Goal: Task Accomplishment & Management: Manage account settings

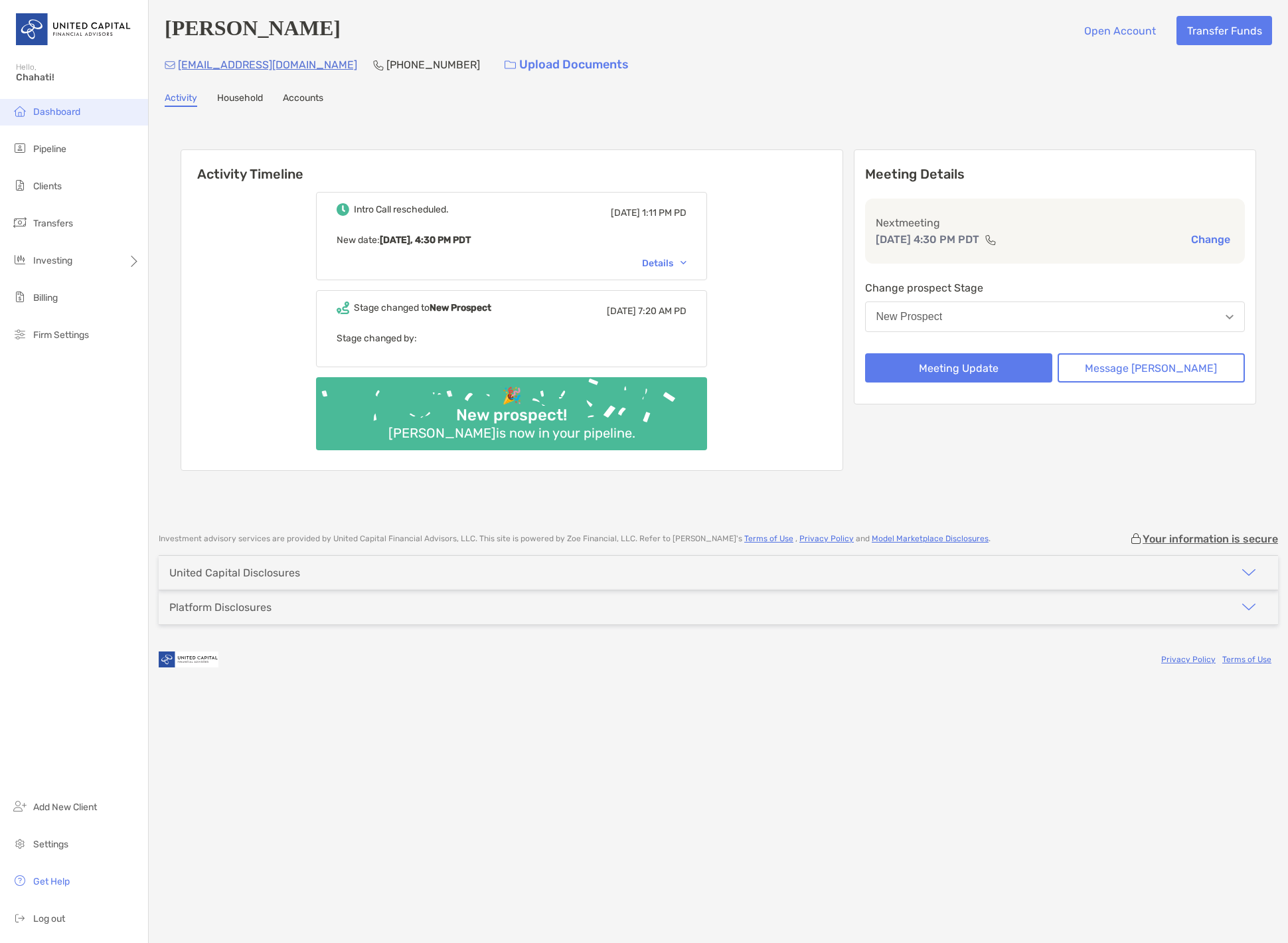
click at [67, 113] on span "Dashboard" at bounding box center [56, 112] width 47 height 11
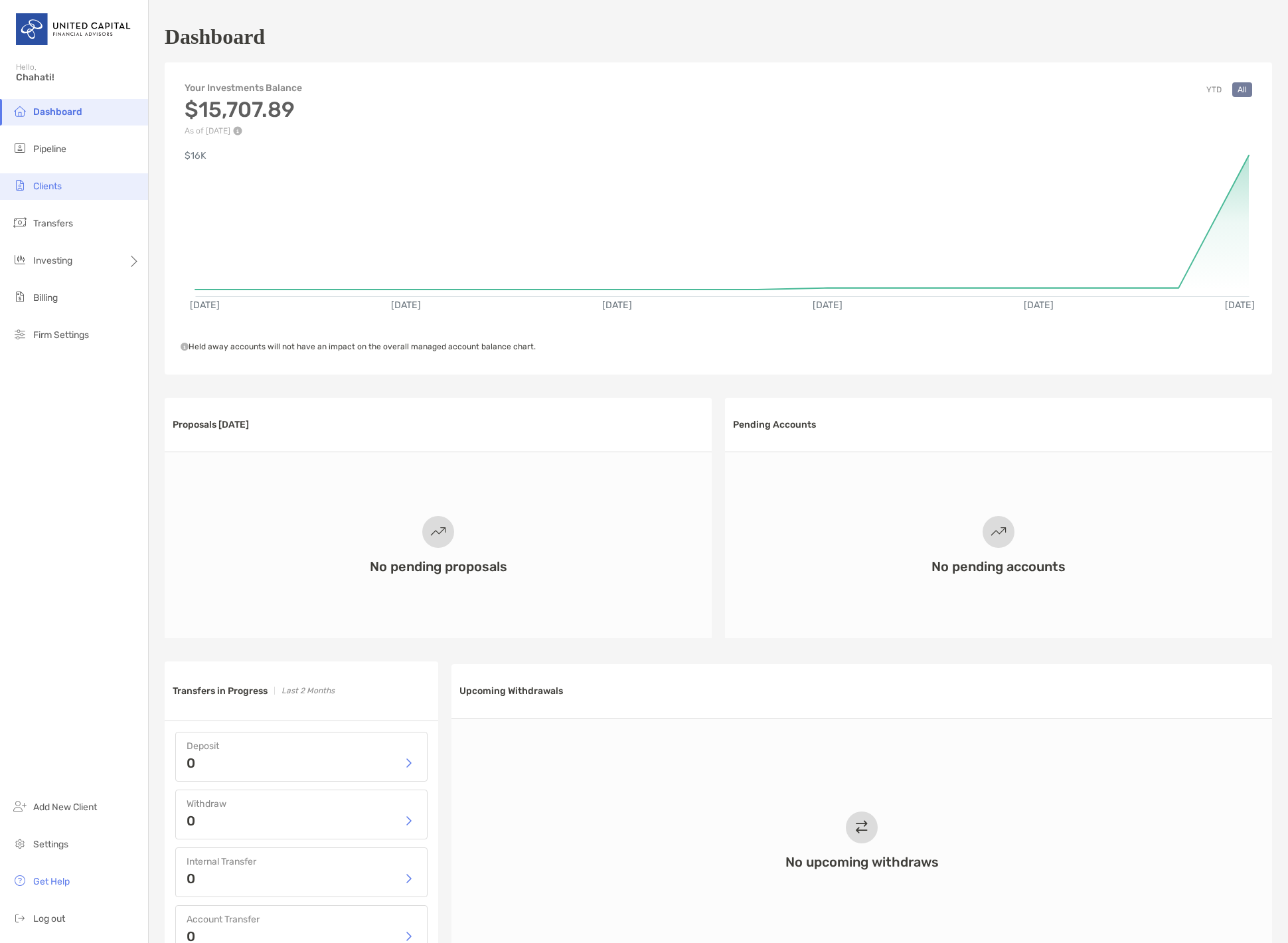
click at [64, 192] on li "Clients" at bounding box center [74, 187] width 148 height 27
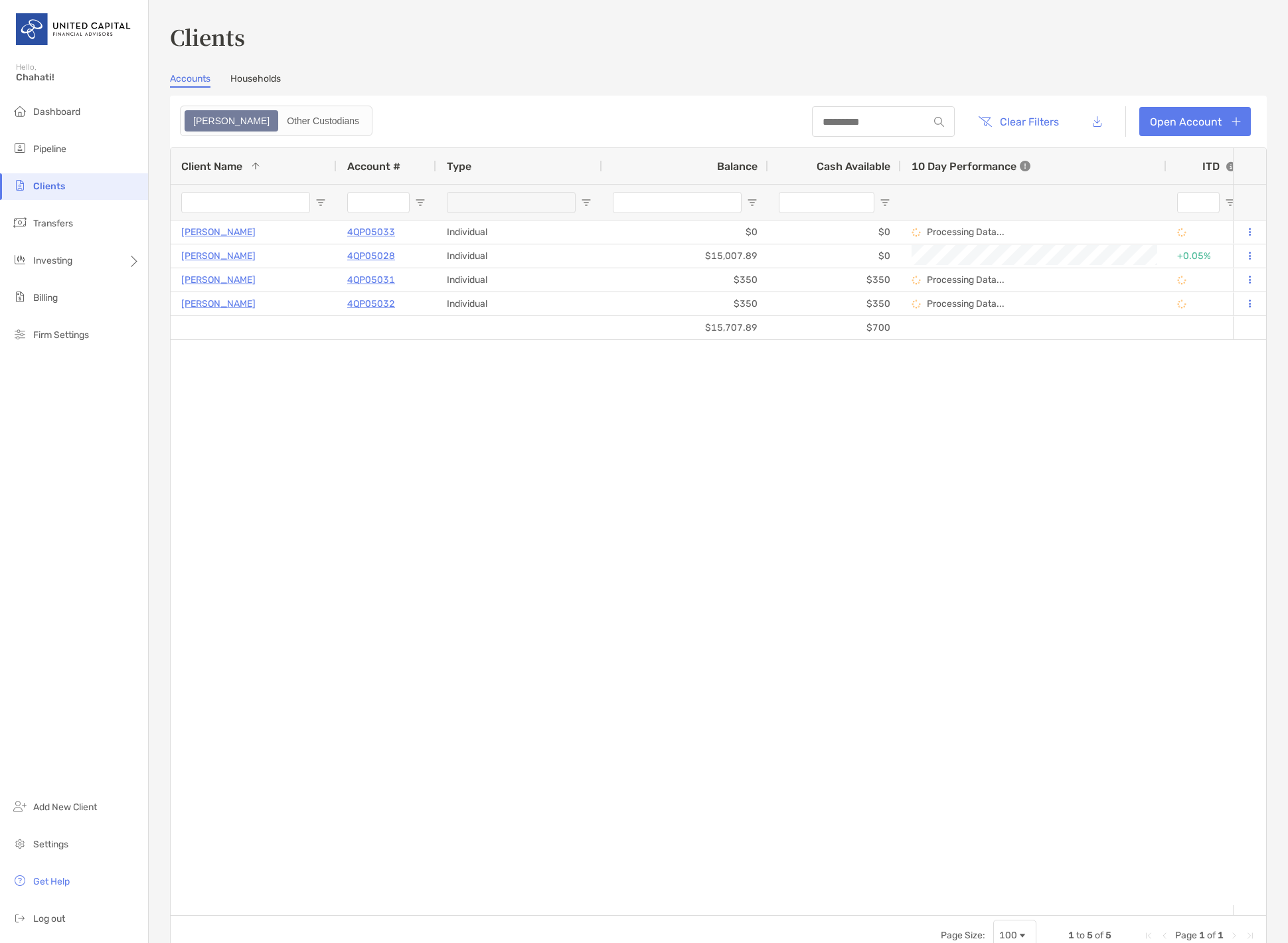
click at [68, 164] on ul "Dashboard Pipeline Clients Transfers Investing Billing Firm Settings" at bounding box center [74, 229] width 148 height 260
click at [71, 154] on li "Pipeline" at bounding box center [74, 150] width 148 height 27
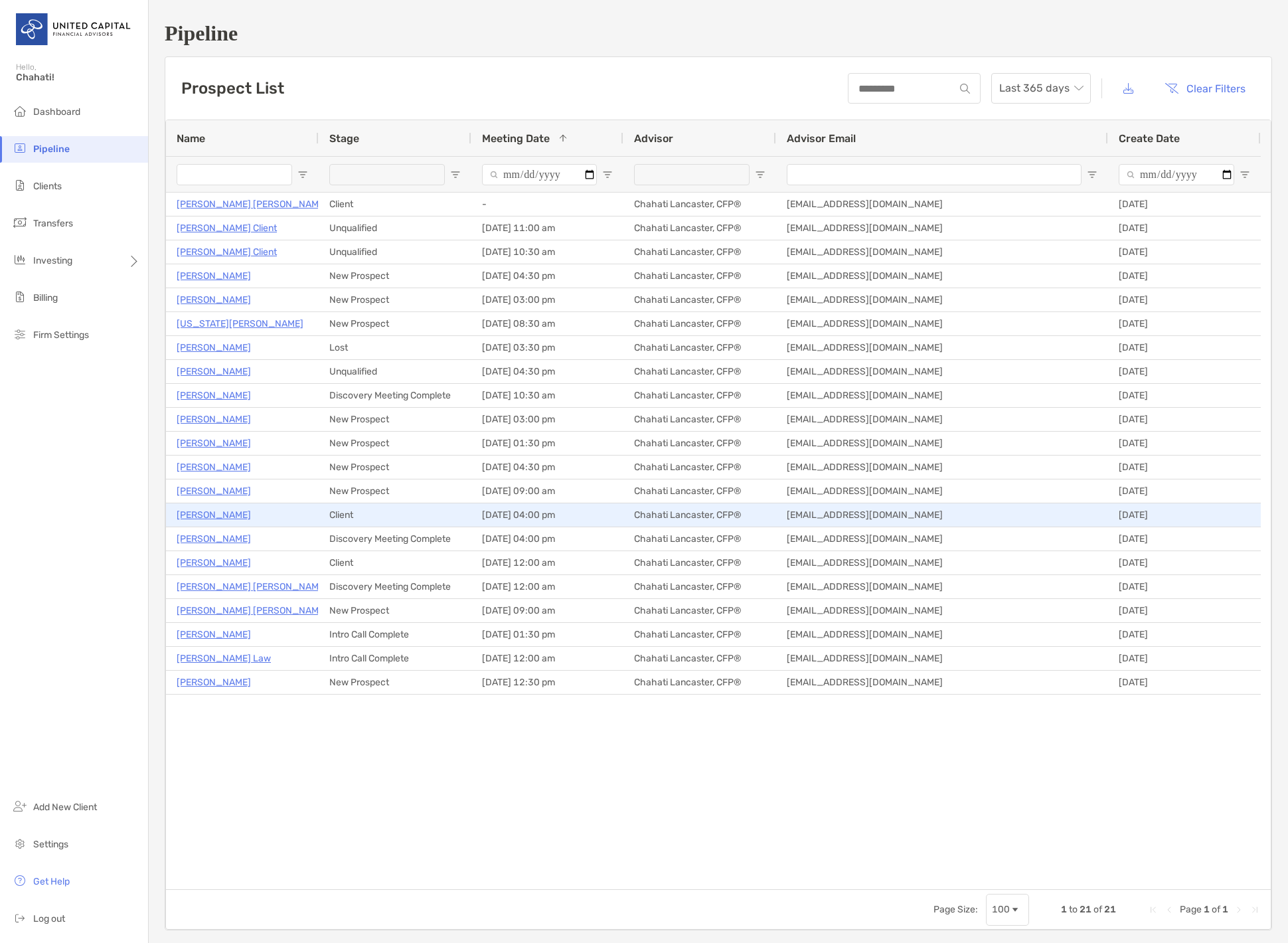
click at [227, 513] on p "Eric Stephan" at bounding box center [214, 514] width 75 height 17
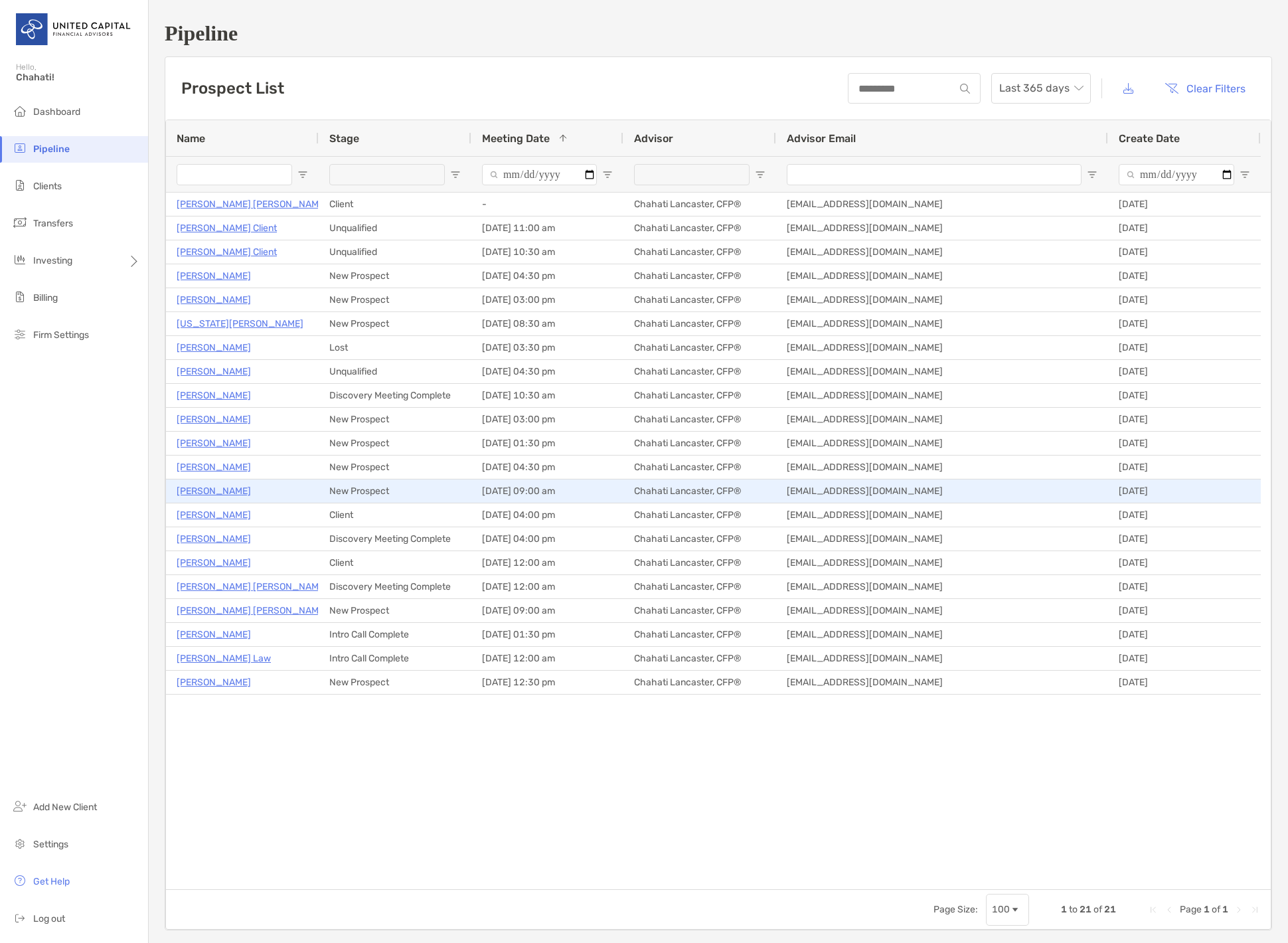
click at [226, 489] on p "Karly Lobbin" at bounding box center [214, 491] width 75 height 17
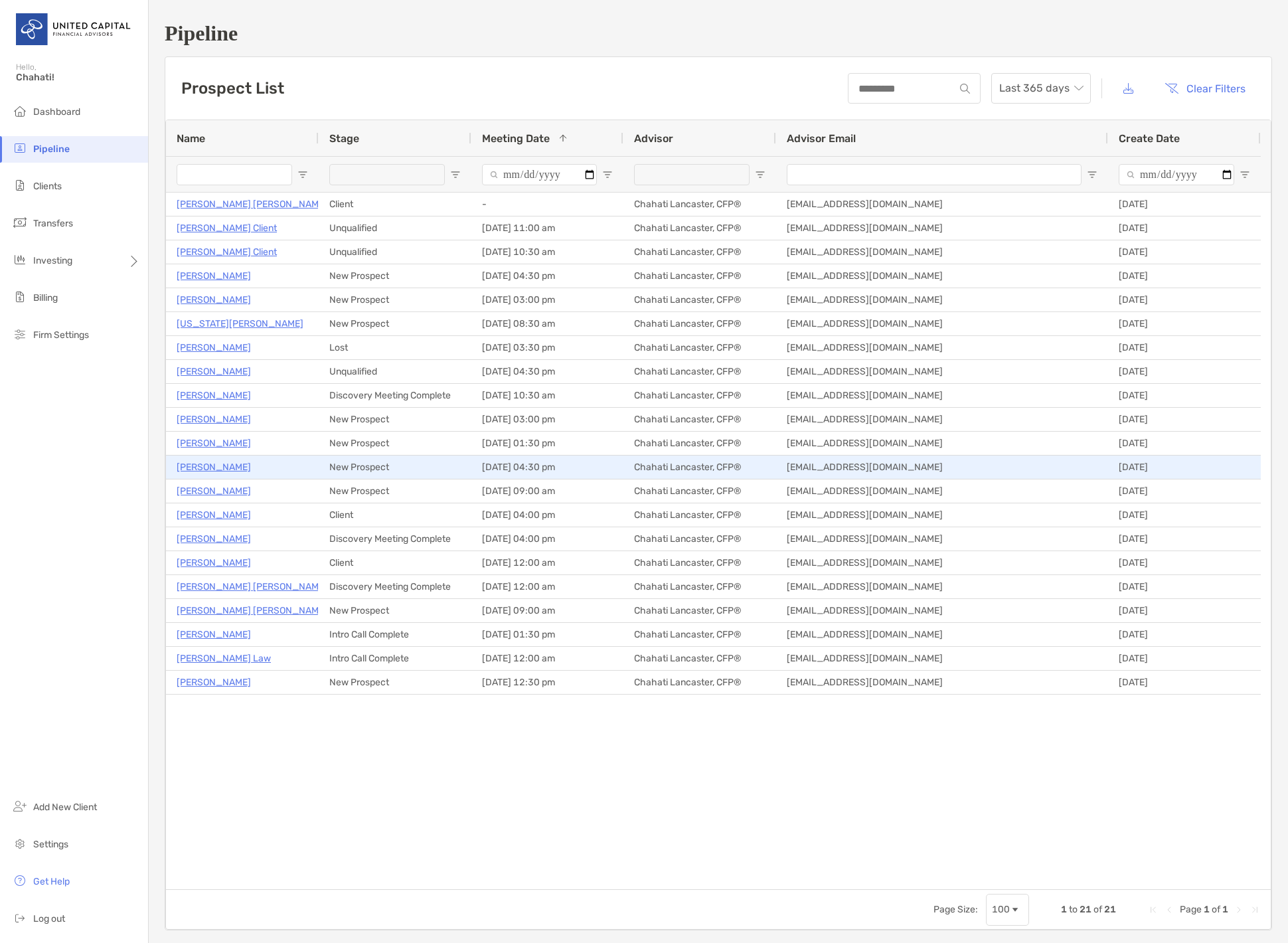
click at [224, 471] on p "[PERSON_NAME]" at bounding box center [214, 467] width 75 height 17
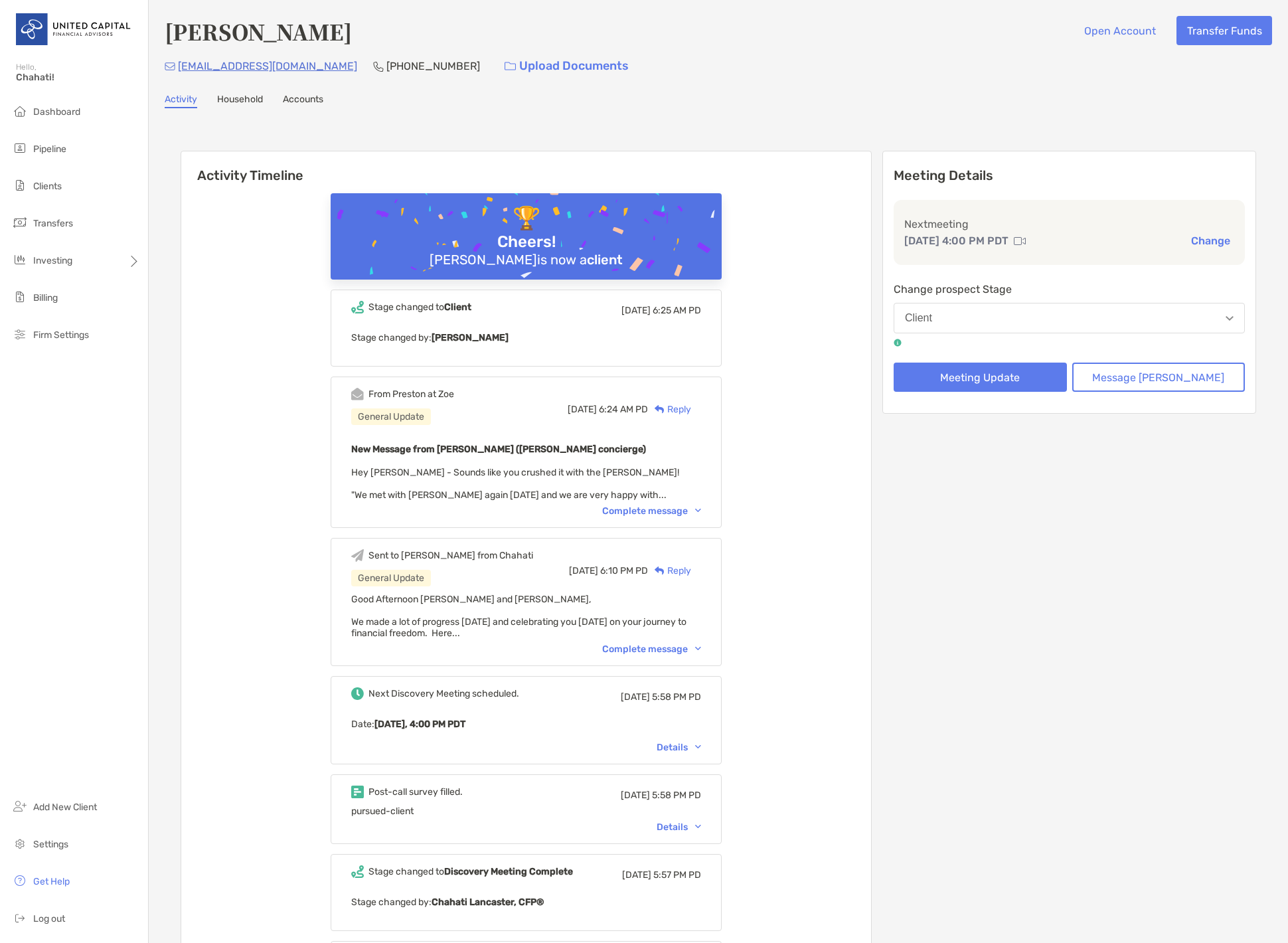
click at [250, 101] on link "Household" at bounding box center [240, 101] width 46 height 14
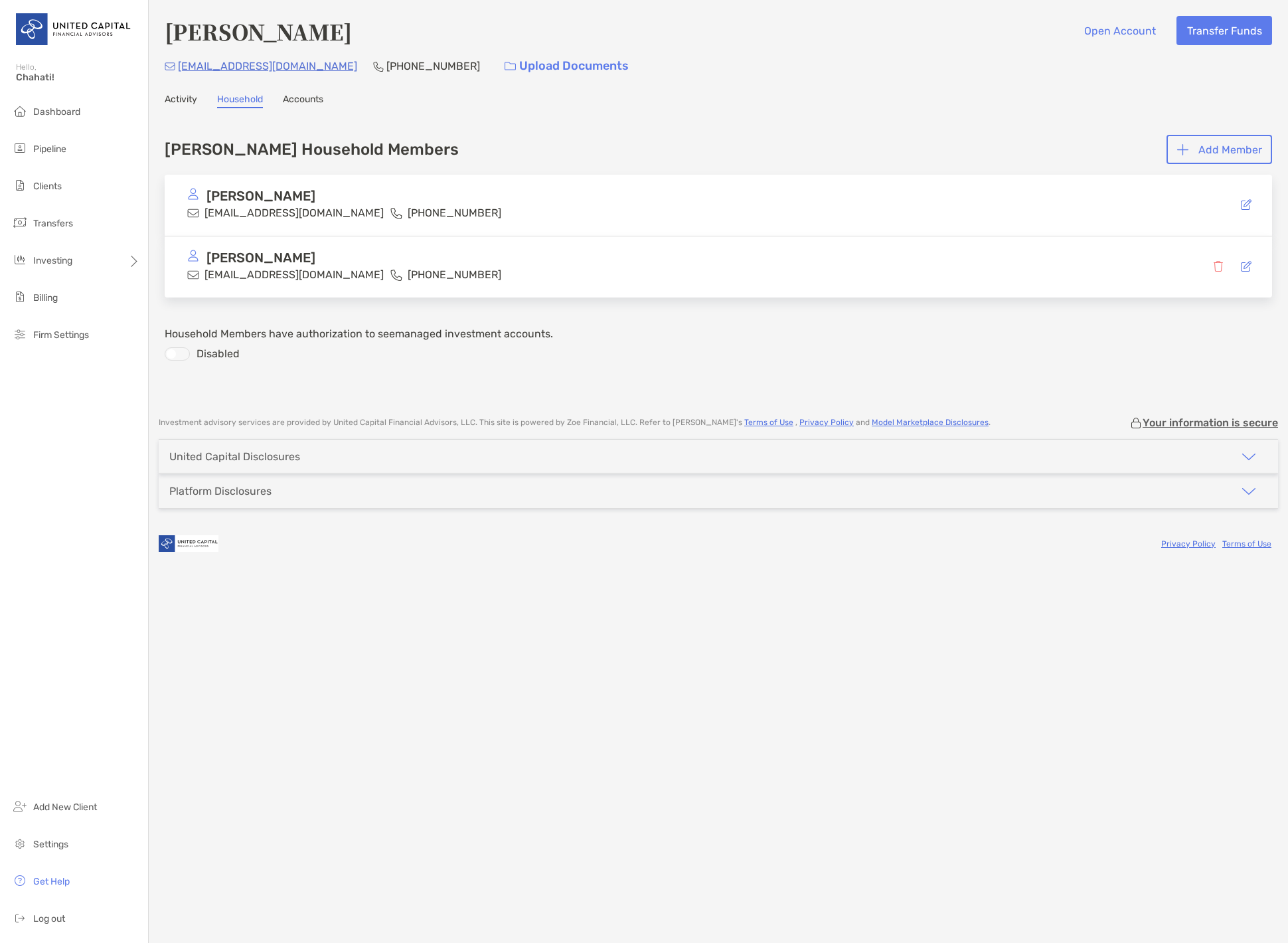
click at [1244, 207] on icon at bounding box center [1246, 204] width 10 height 10
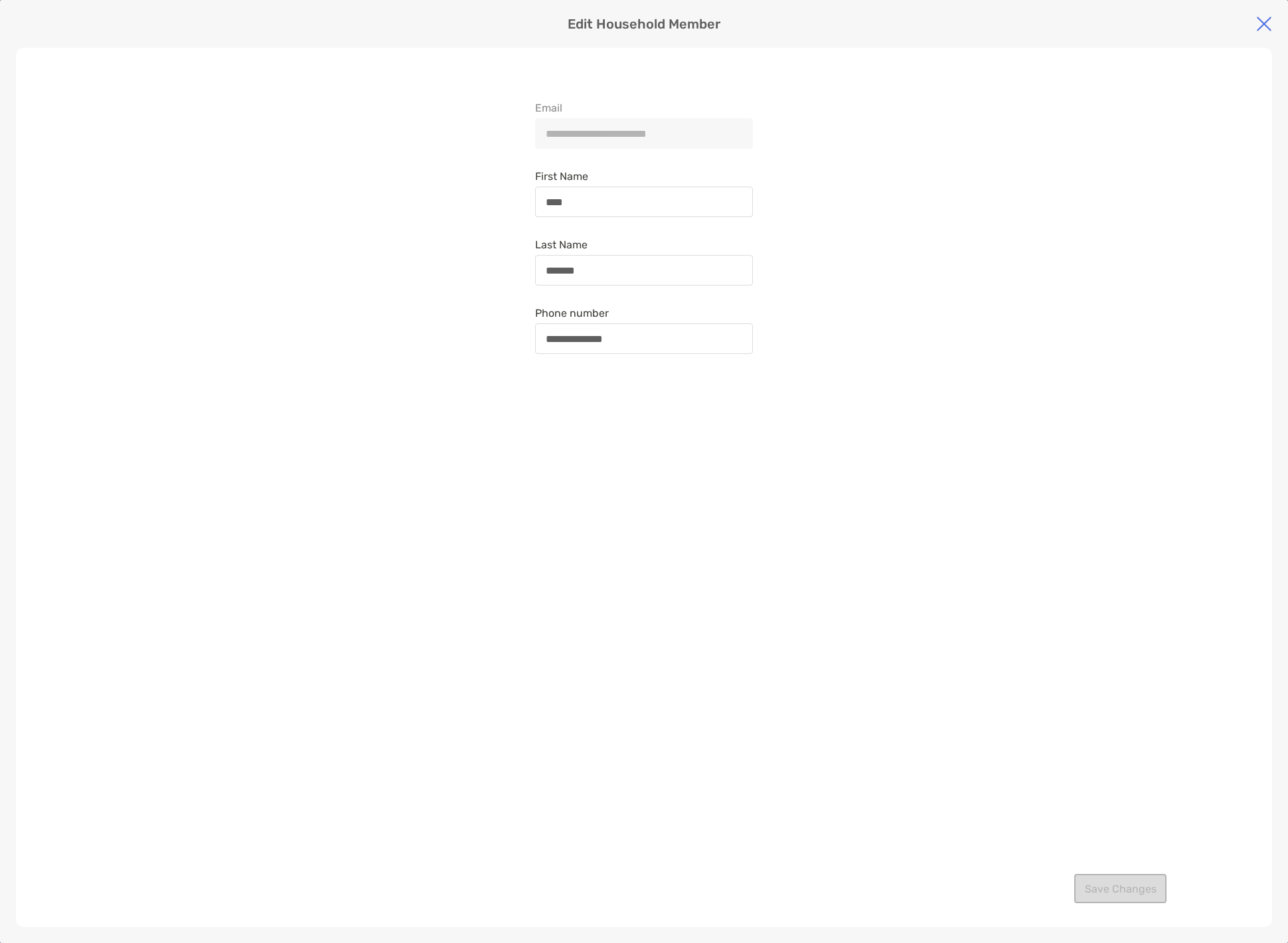
click at [1266, 28] on img at bounding box center [1264, 24] width 16 height 16
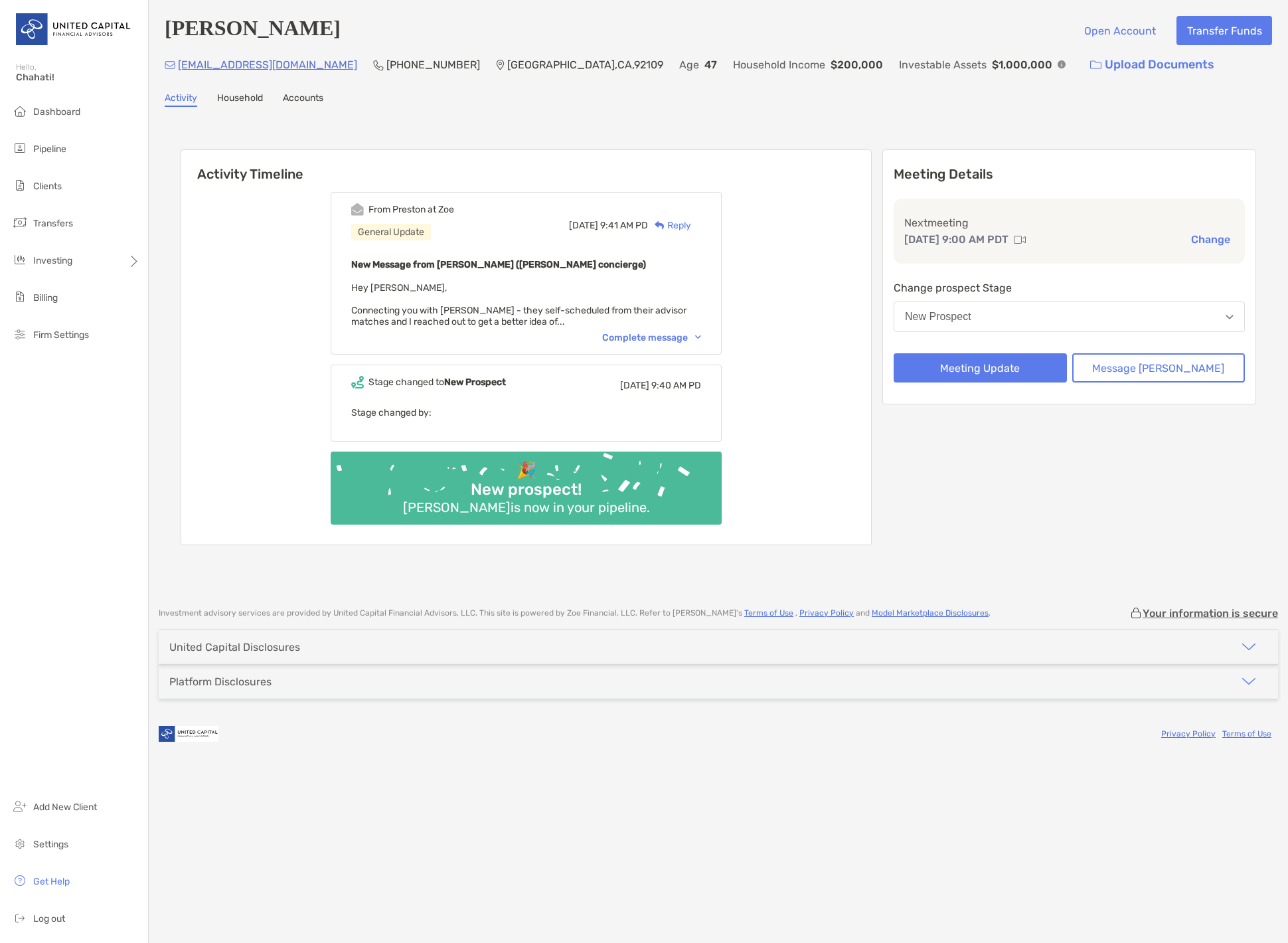
click at [1054, 324] on button "New Prospect" at bounding box center [1069, 316] width 351 height 31
click at [1091, 279] on div "Meeting Details Next meeting Oct 8, 9:00 AM PDT Change Change prospect Stage Ne…" at bounding box center [1069, 277] width 374 height 255
click at [1050, 373] on button "Meeting Update" at bounding box center [980, 368] width 174 height 29
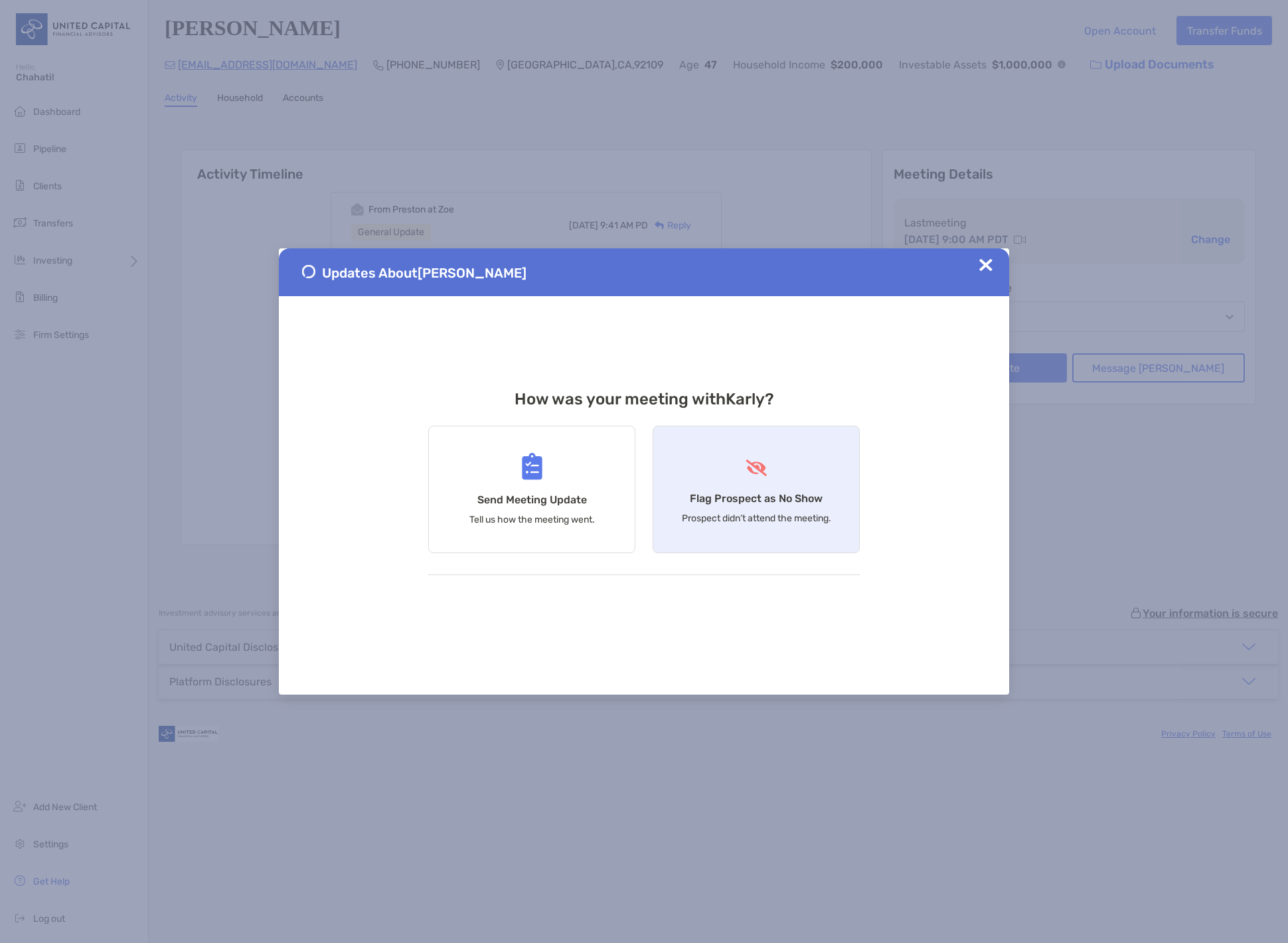
click at [781, 498] on h4 "Flag Prospect as No Show" at bounding box center [756, 498] width 133 height 13
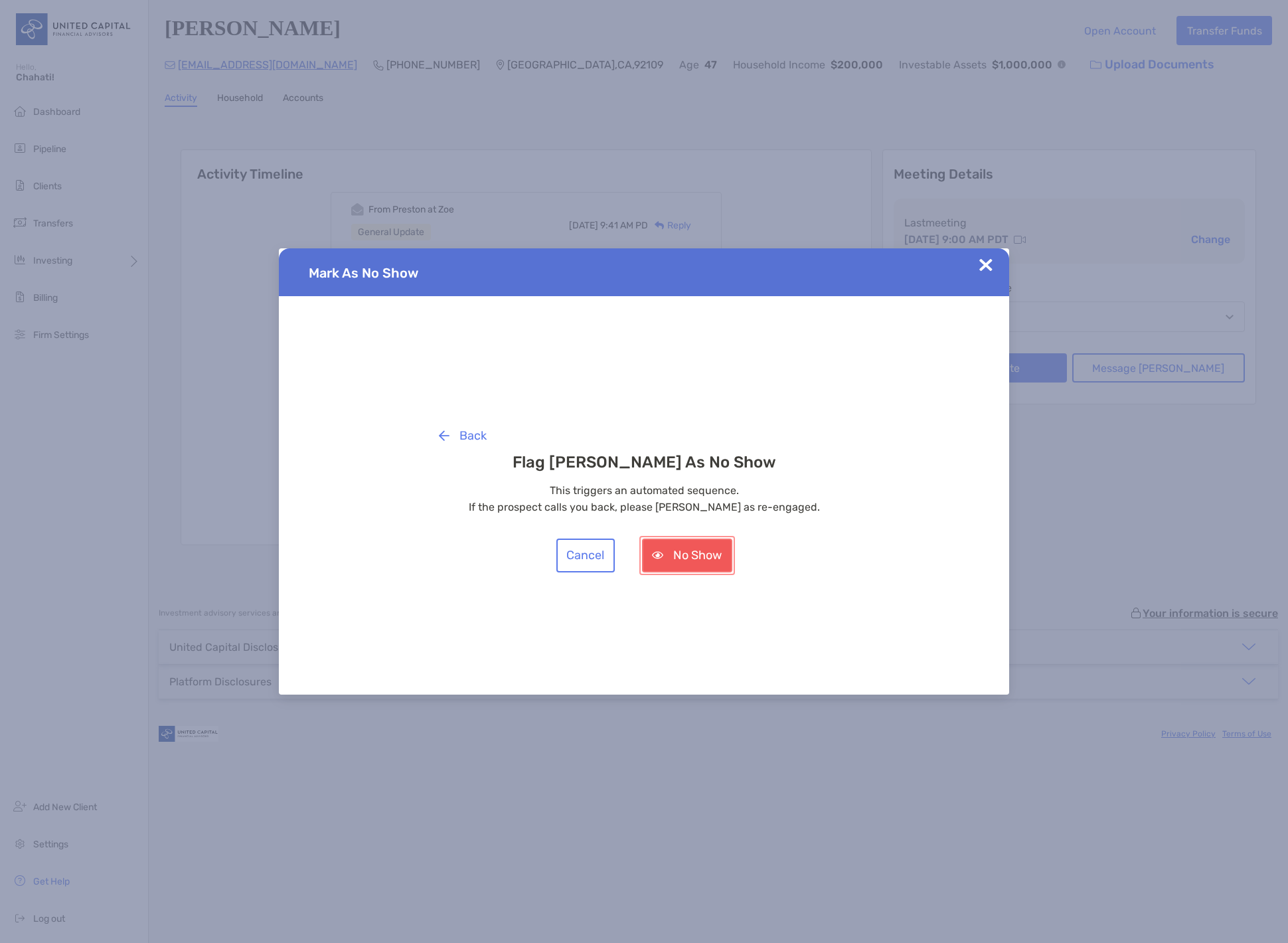
click at [688, 559] on button "No Show" at bounding box center [687, 555] width 90 height 34
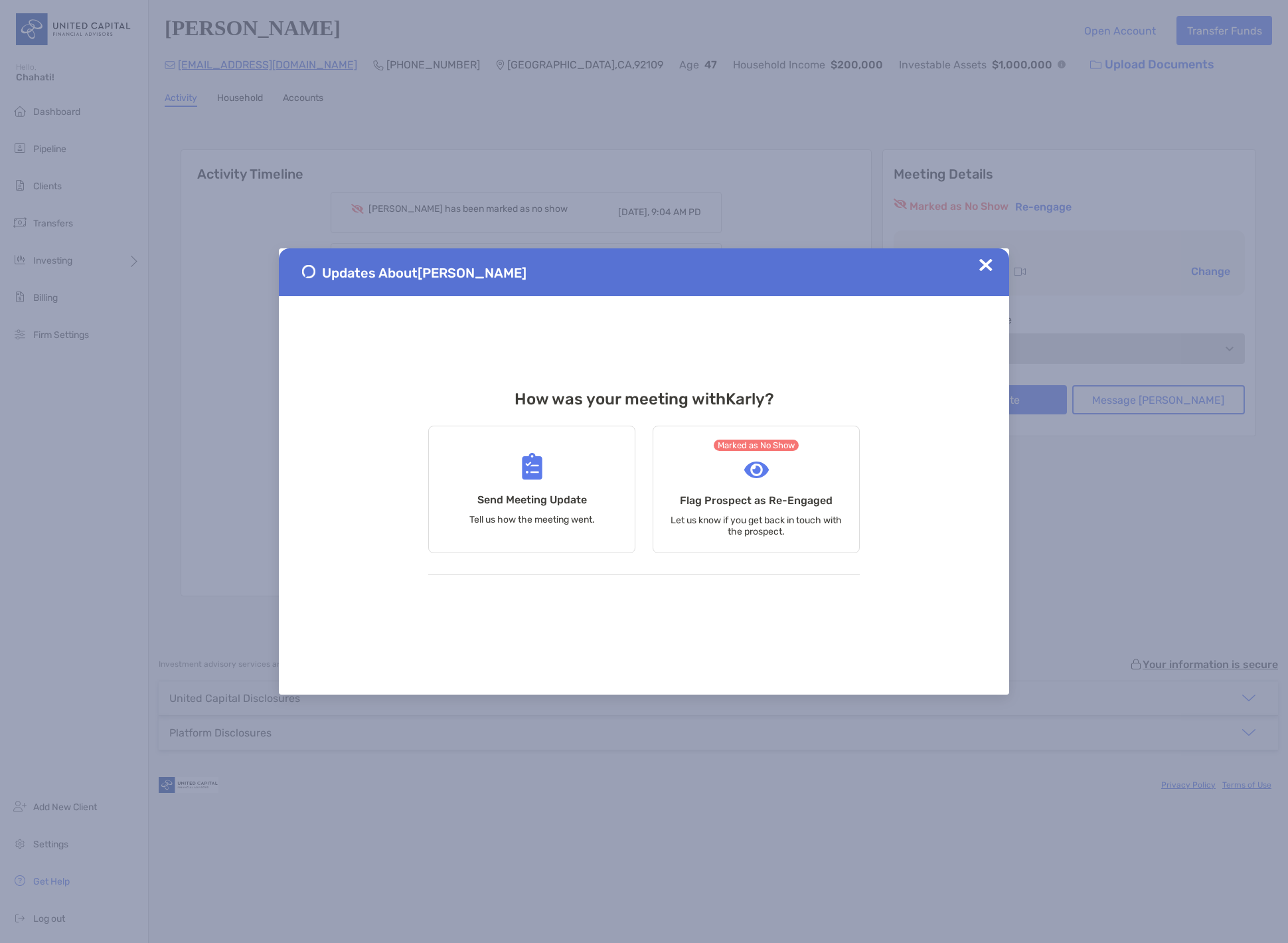
click at [988, 264] on img at bounding box center [986, 265] width 13 height 13
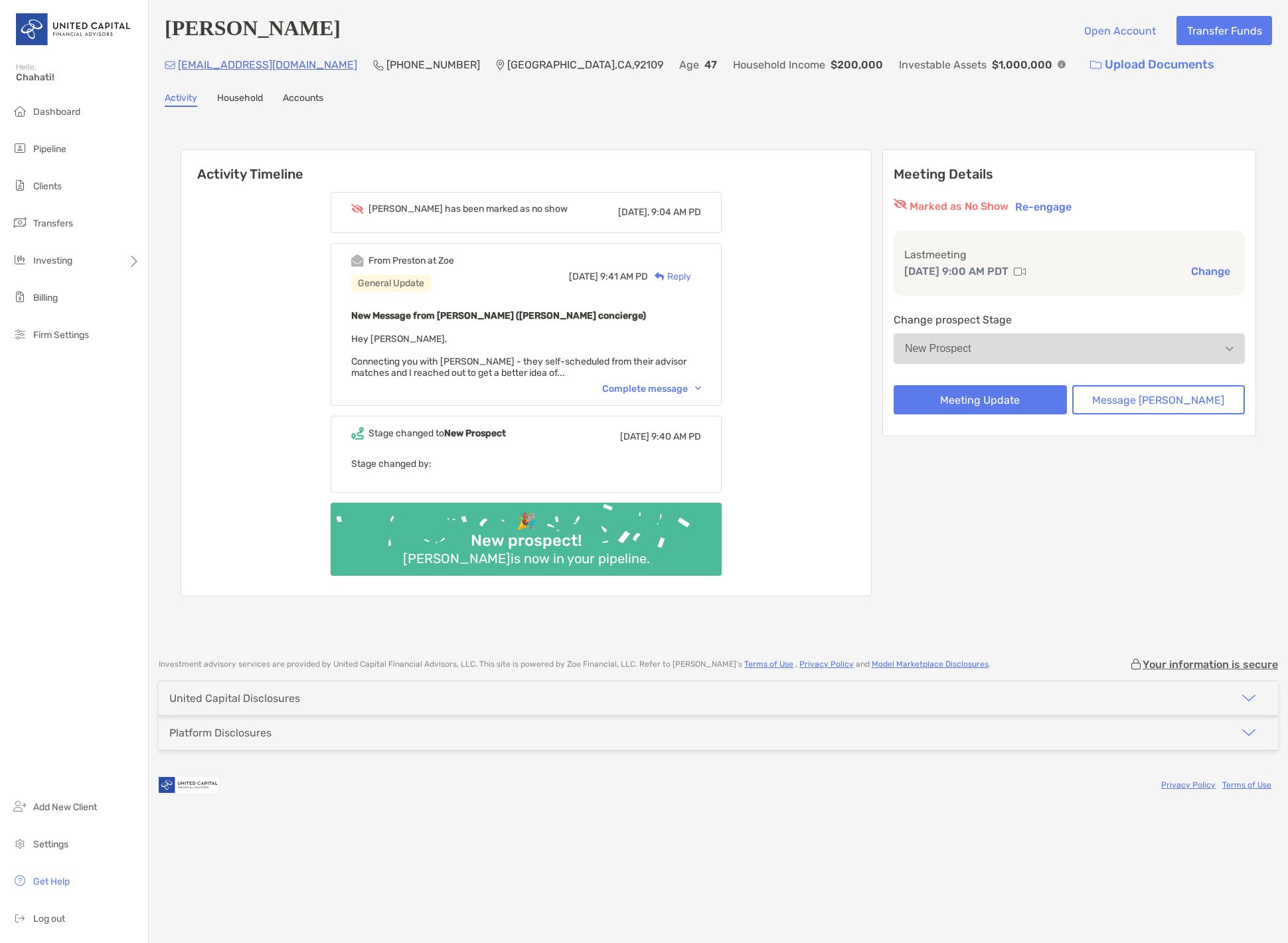
click at [691, 276] on div "Reply" at bounding box center [670, 277] width 43 height 14
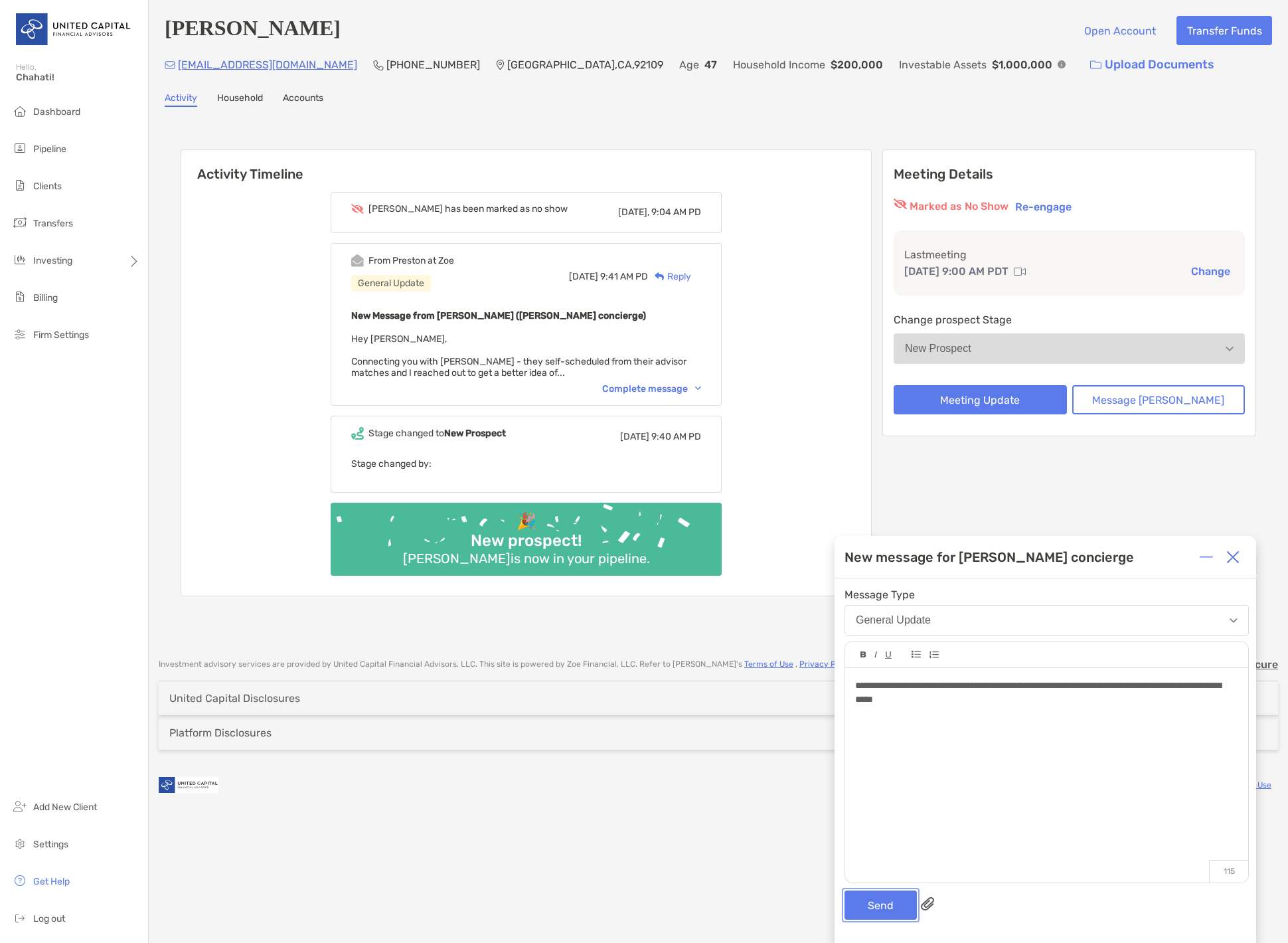
click at [884, 904] on button "Send" at bounding box center [881, 904] width 72 height 29
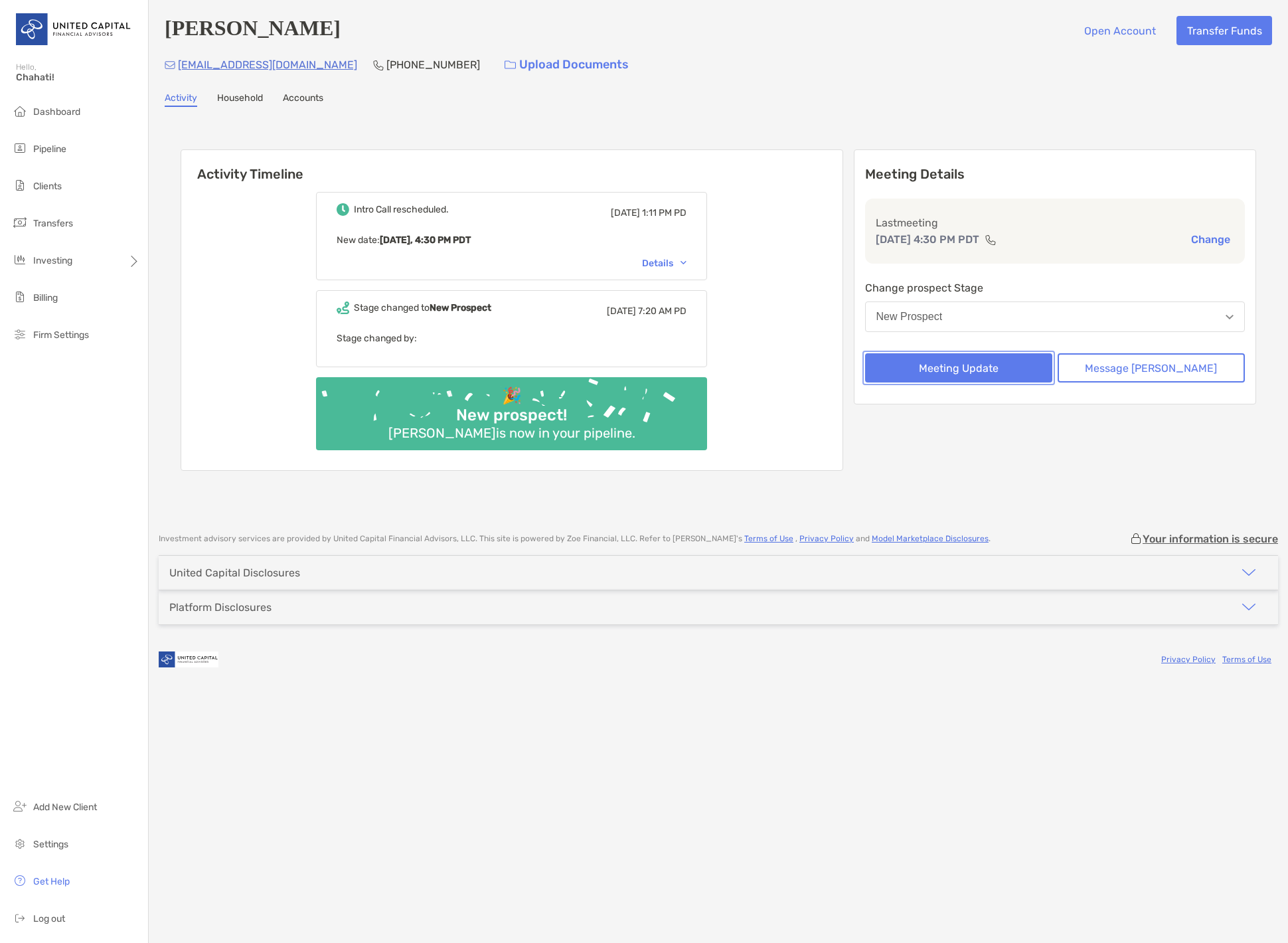
click at [1026, 367] on button "Meeting Update" at bounding box center [959, 368] width 187 height 29
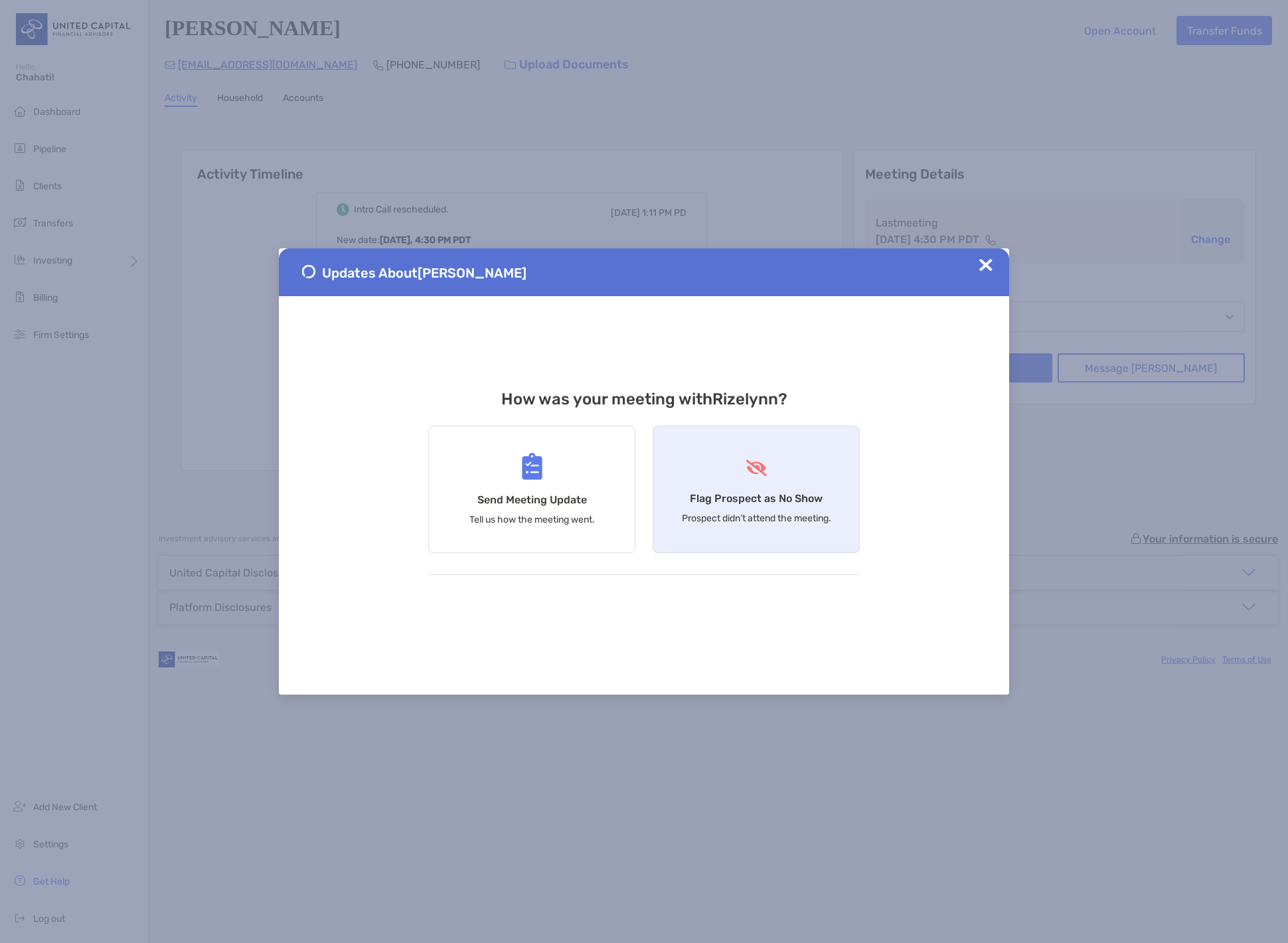
click at [796, 489] on div "Flag Prospect as No Show Prospect didn’t attend the meeting." at bounding box center [755, 489] width 207 height 128
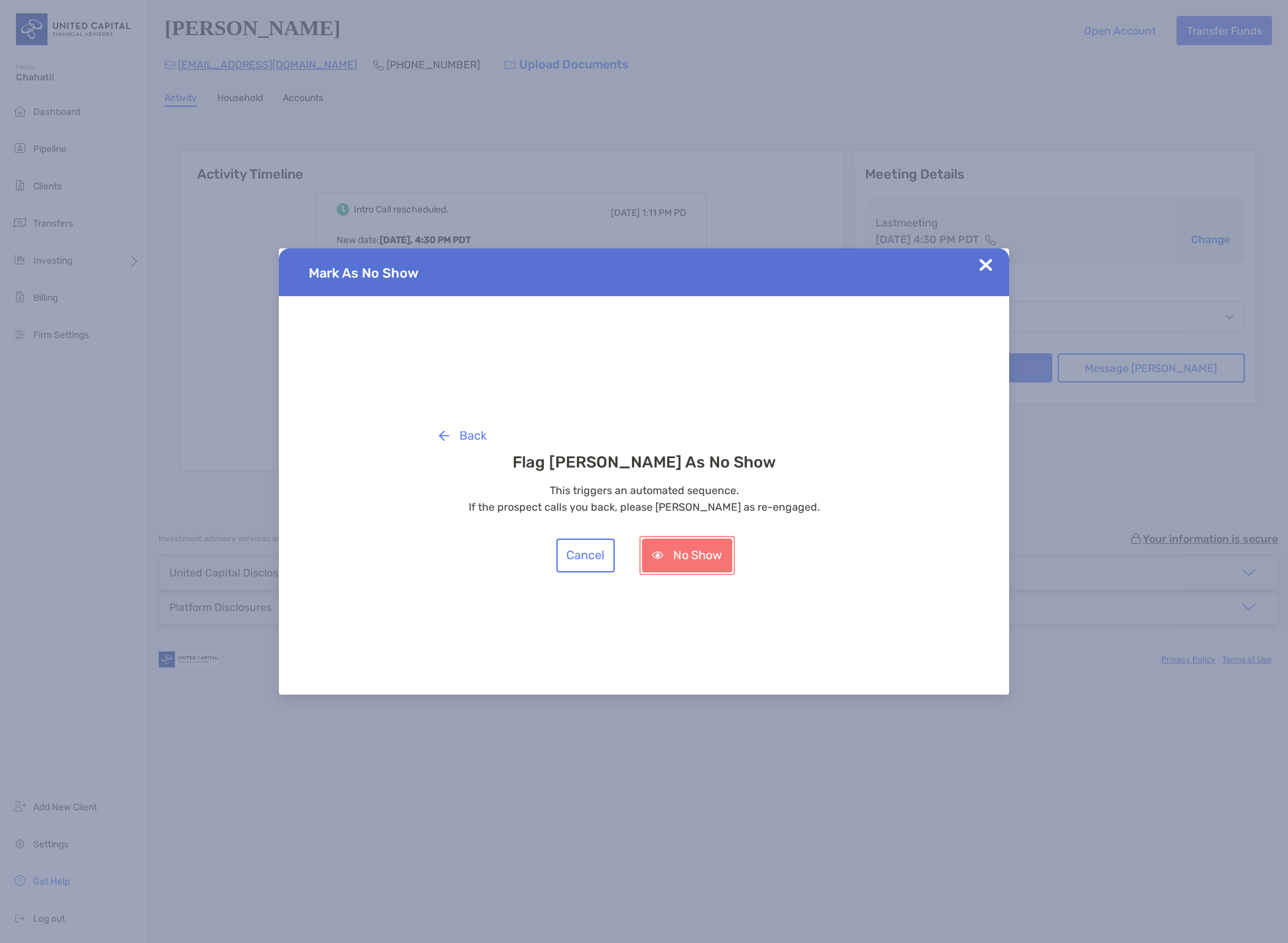
click at [694, 559] on button "No Show" at bounding box center [687, 555] width 90 height 34
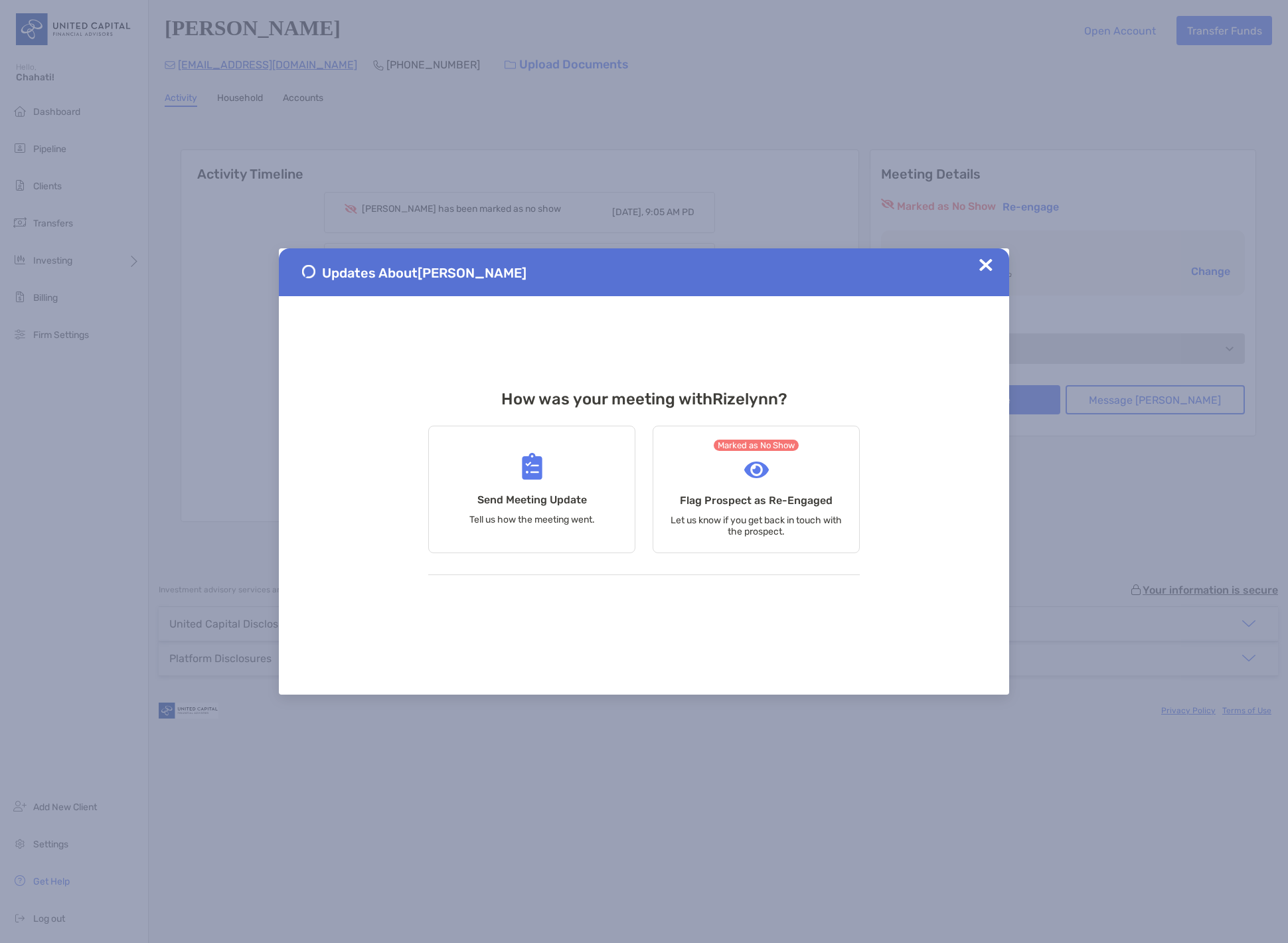
click at [984, 265] on img at bounding box center [986, 265] width 13 height 13
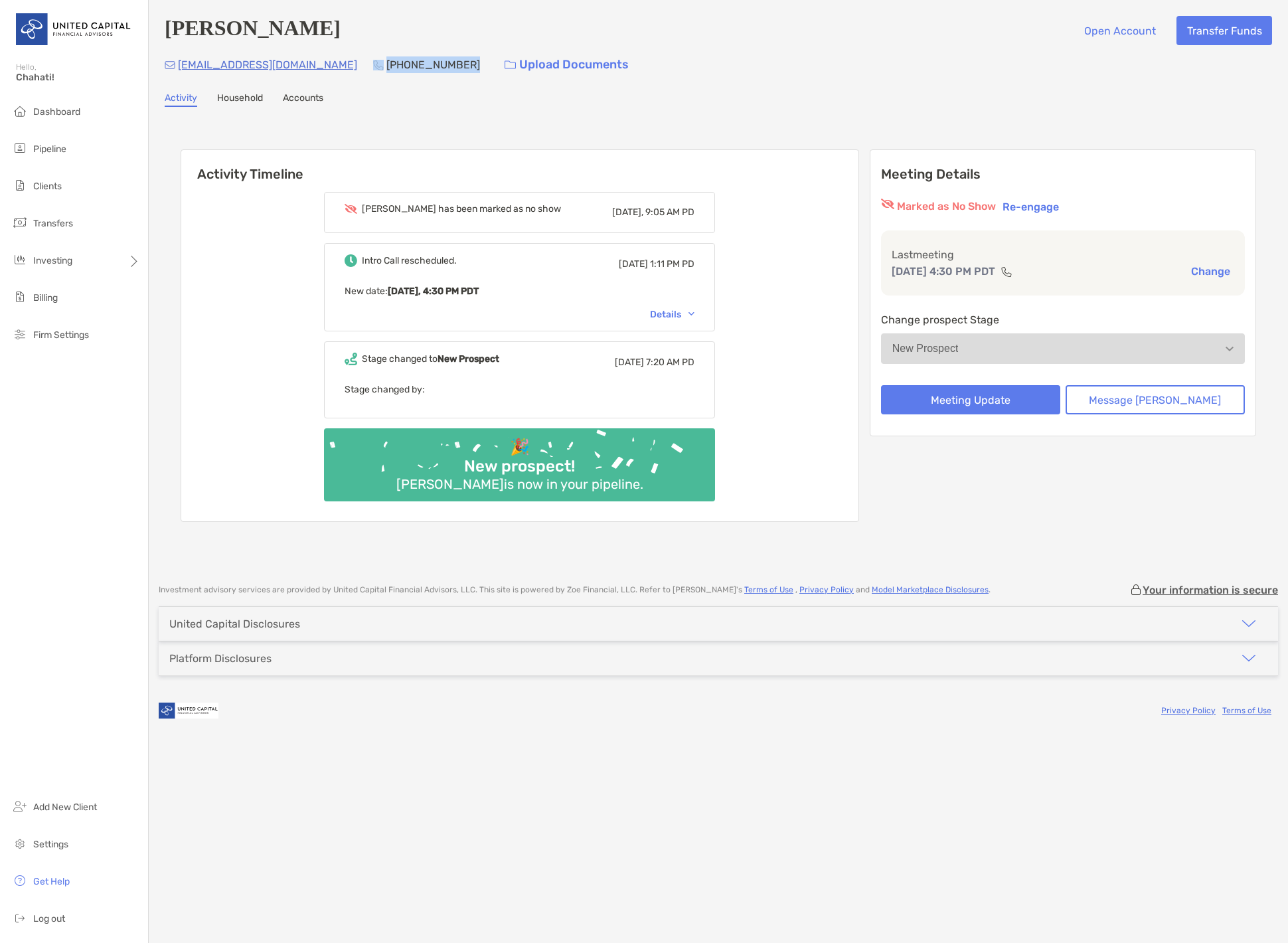
drag, startPoint x: 395, startPoint y: 62, endPoint x: 309, endPoint y: 69, distance: 86.3
click at [309, 69] on div "[EMAIL_ADDRESS][DOMAIN_NAME] [PHONE_NUMBER] Upload Documents" at bounding box center [718, 65] width 1107 height 29
copy div "[PHONE_NUMBER]"
click at [688, 318] on div "Details" at bounding box center [672, 315] width 44 height 11
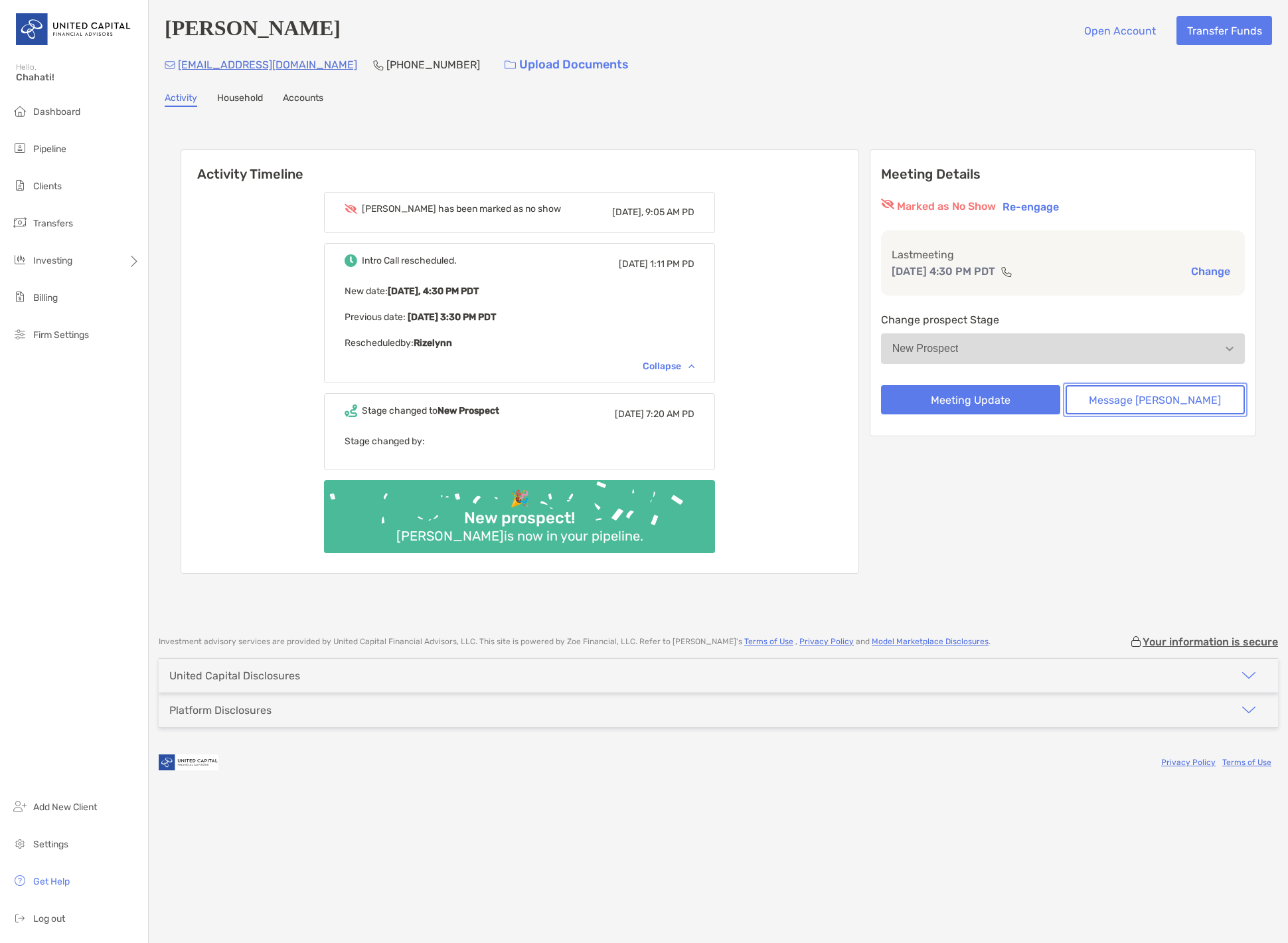
click at [1172, 407] on button "Message [PERSON_NAME]" at bounding box center [1156, 399] width 179 height 29
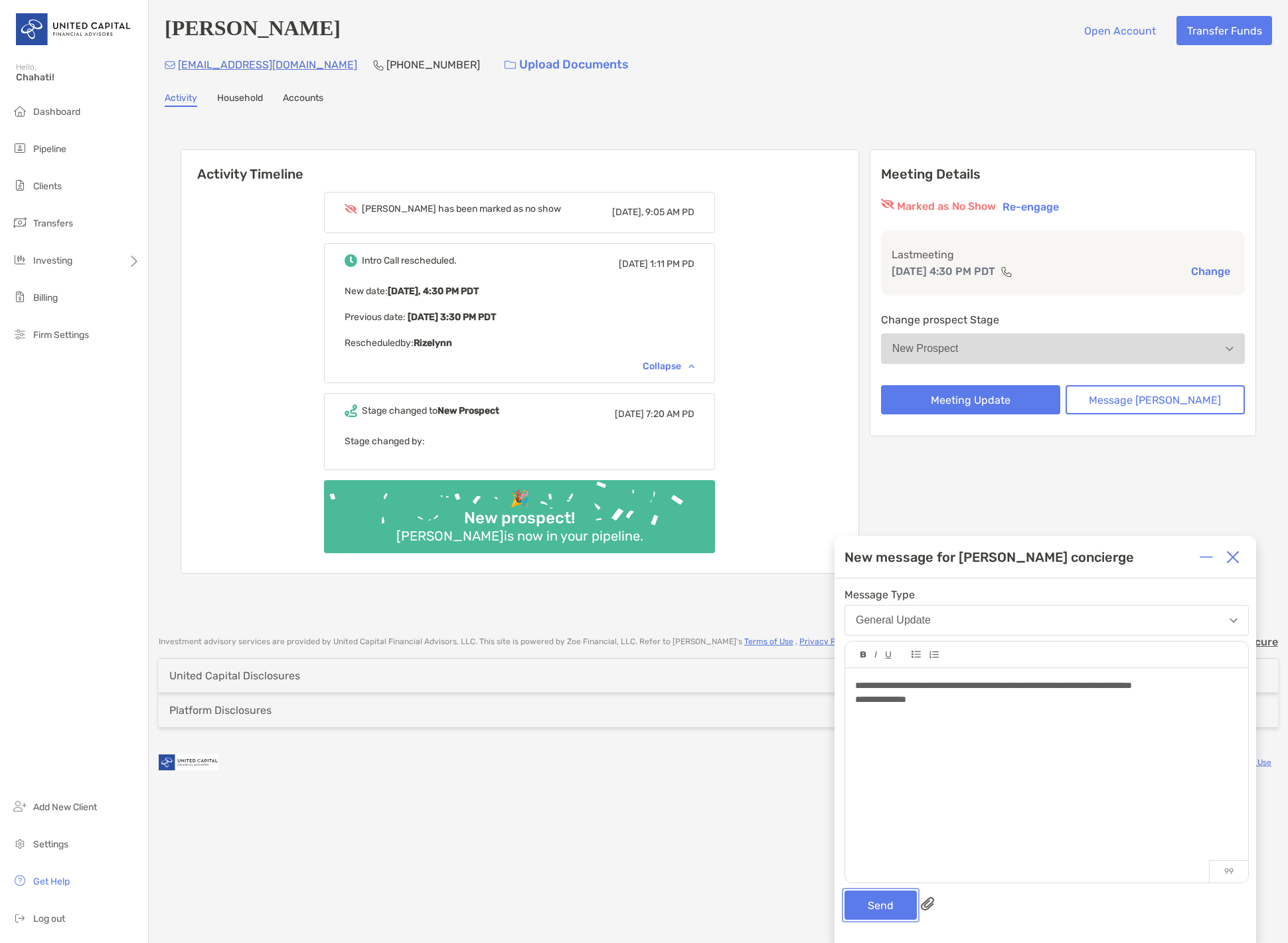
click at [881, 906] on button "Send" at bounding box center [881, 904] width 72 height 29
